Goal: Transaction & Acquisition: Subscribe to service/newsletter

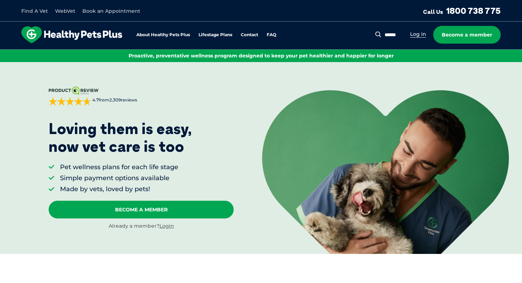
click at [422, 36] on link "Log in" at bounding box center [418, 34] width 16 height 7
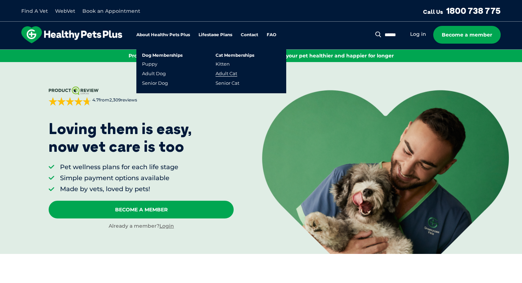
click at [225, 75] on link "Adult Cat" at bounding box center [227, 74] width 22 height 6
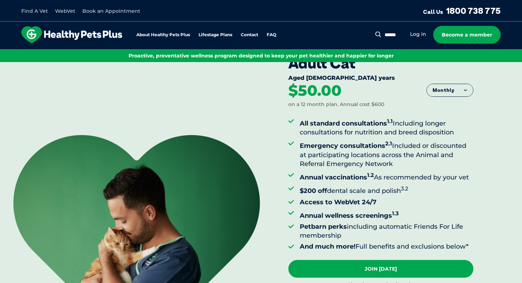
scroll to position [23, 0]
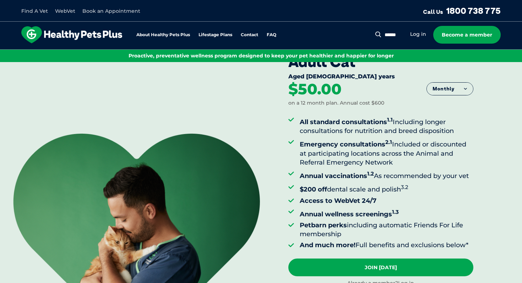
click at [447, 91] on button "Monthly" at bounding box center [450, 89] width 46 height 13
click at [451, 108] on li "Fortnightly" at bounding box center [450, 104] width 46 height 18
click at [453, 90] on button "Fortnightly" at bounding box center [448, 89] width 50 height 13
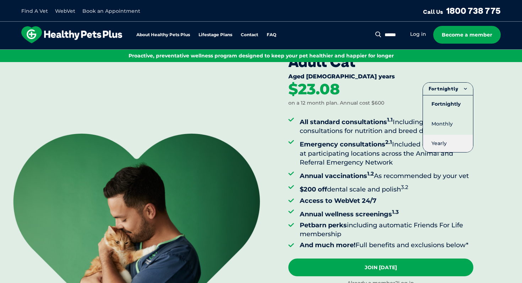
click at [452, 146] on li "Yearly" at bounding box center [448, 143] width 50 height 17
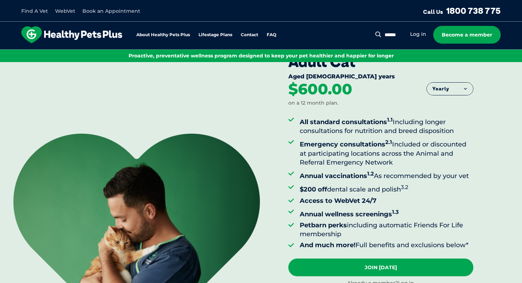
click at [455, 92] on button "Yearly" at bounding box center [450, 89] width 46 height 13
click at [449, 107] on li "Fortnightly" at bounding box center [450, 104] width 46 height 18
click at [452, 92] on button "Fortnightly" at bounding box center [448, 89] width 50 height 13
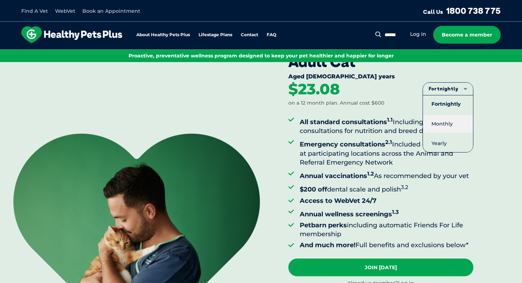
click at [454, 117] on li "Monthly" at bounding box center [448, 123] width 50 height 17
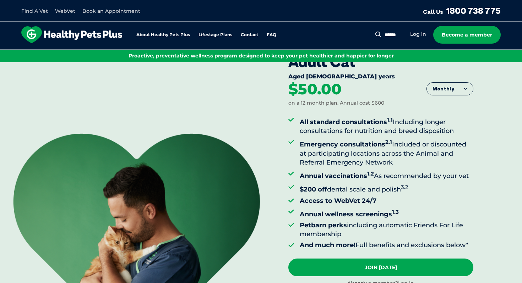
click at [451, 87] on button "Monthly" at bounding box center [450, 89] width 46 height 13
click at [448, 136] on li "Yearly" at bounding box center [450, 143] width 46 height 17
